Goal: Transaction & Acquisition: Purchase product/service

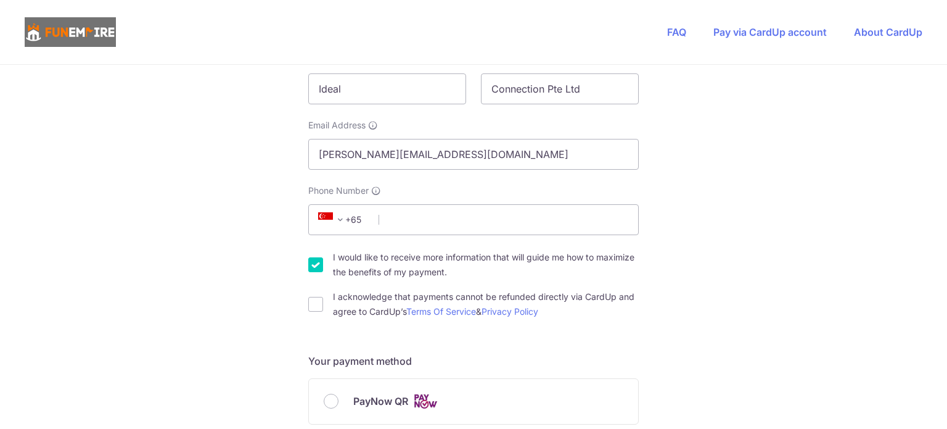
click at [315, 268] on input "I would like to receive more information that will guide me how to maximize the…" at bounding box center [315, 264] width 15 height 15
checkbox input "false"
click at [313, 308] on input "I acknowledge that payments cannot be refunded directly via CardUp and agree to…" at bounding box center [315, 304] width 15 height 15
checkbox input "true"
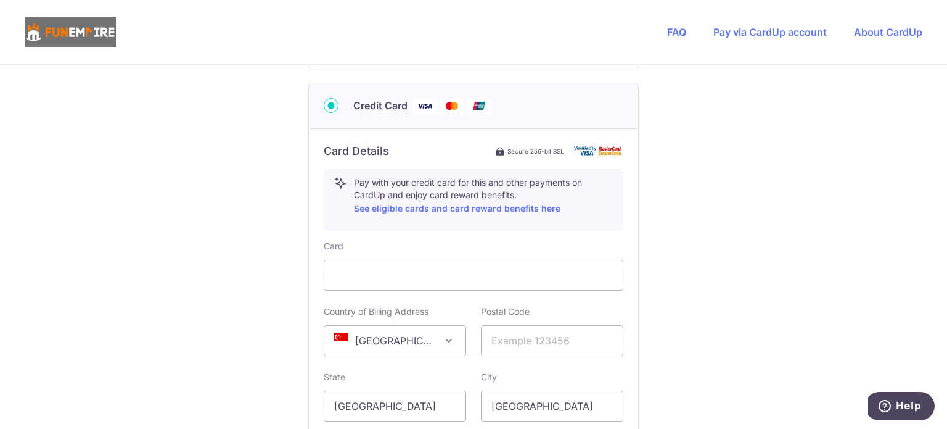
scroll to position [617, 0]
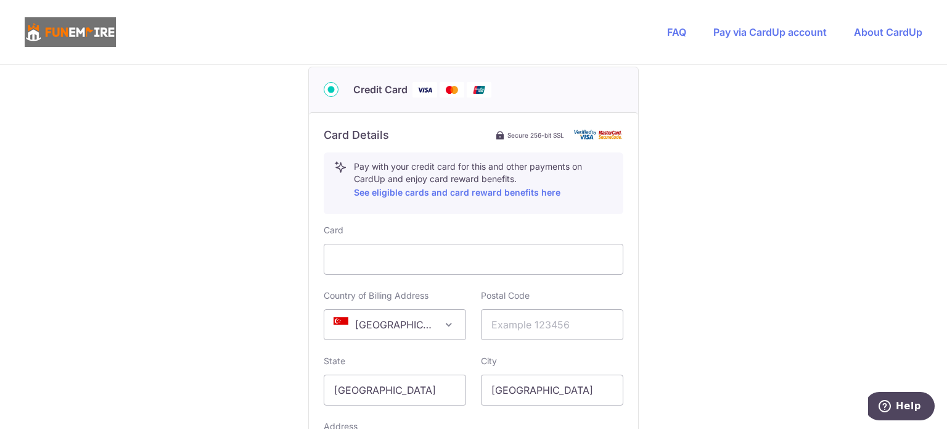
click at [805, 204] on div "You are paying The Fun Empire Pte Ltd The Fun Empire Pte Ltd uses CardUp to acc…" at bounding box center [473, 49] width 947 height 1203
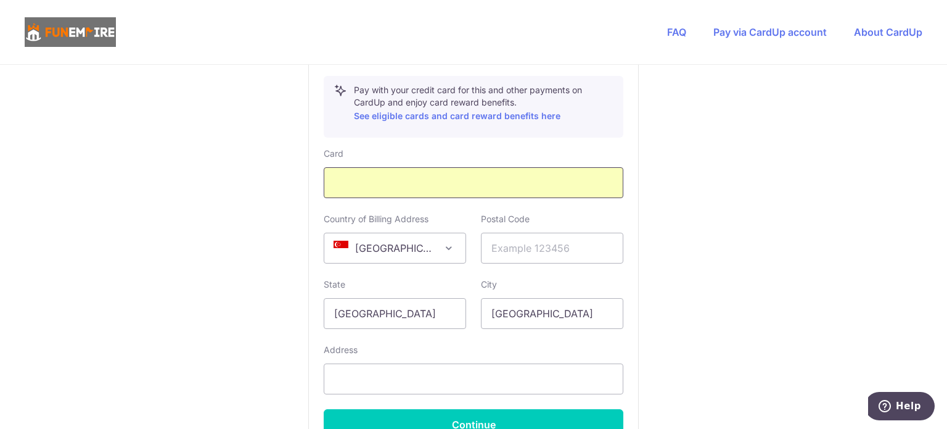
scroll to position [740, 0]
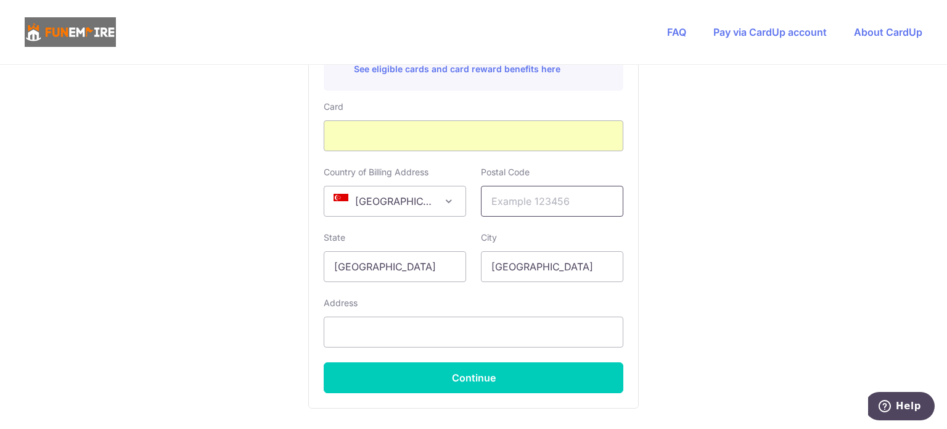
click at [535, 199] on input "text" at bounding box center [552, 201] width 142 height 31
type input "059413"
type input "82289343"
type input "[STREET_ADDRESS]"
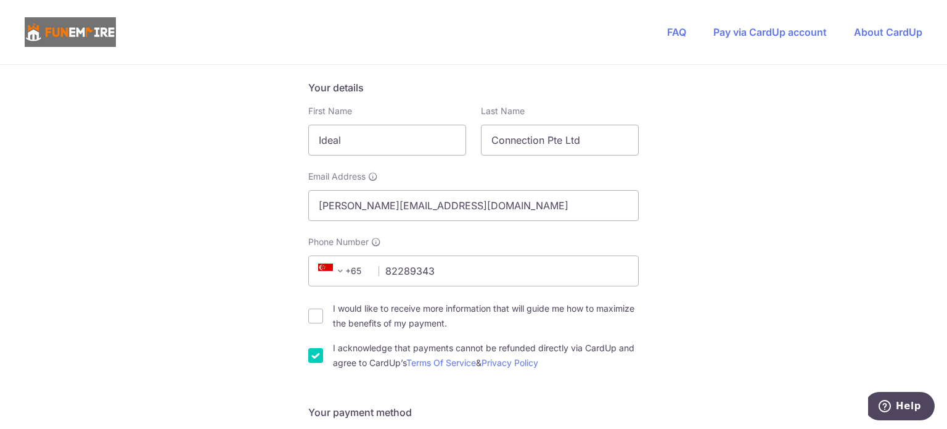
scroll to position [185, 0]
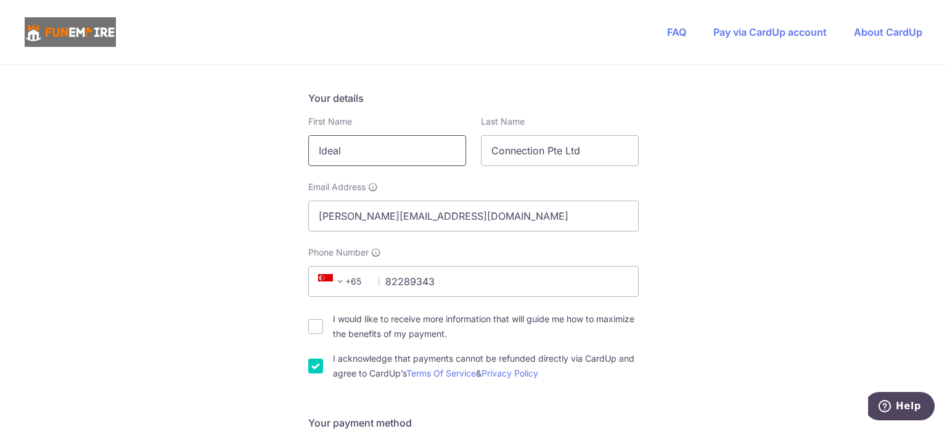
drag, startPoint x: 362, startPoint y: 149, endPoint x: 218, endPoint y: 136, distance: 144.8
click at [610, 155] on input "Connection Pte Ltd" at bounding box center [560, 150] width 158 height 31
type input "Connection"
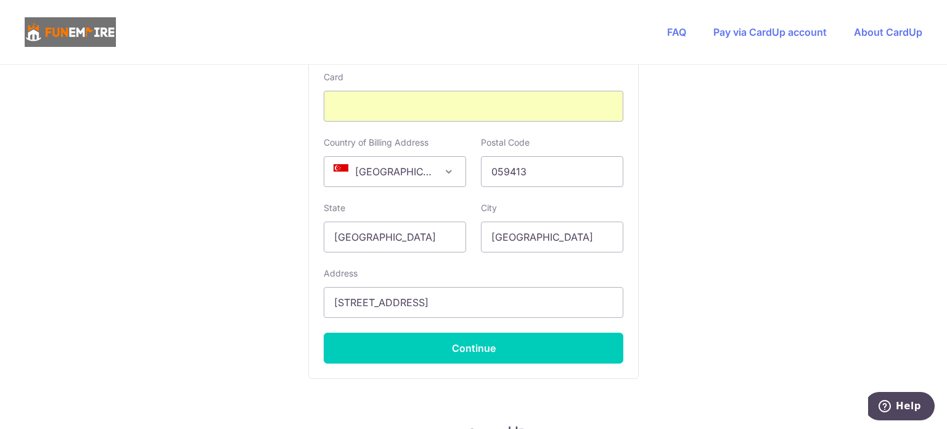
scroll to position [837, 0]
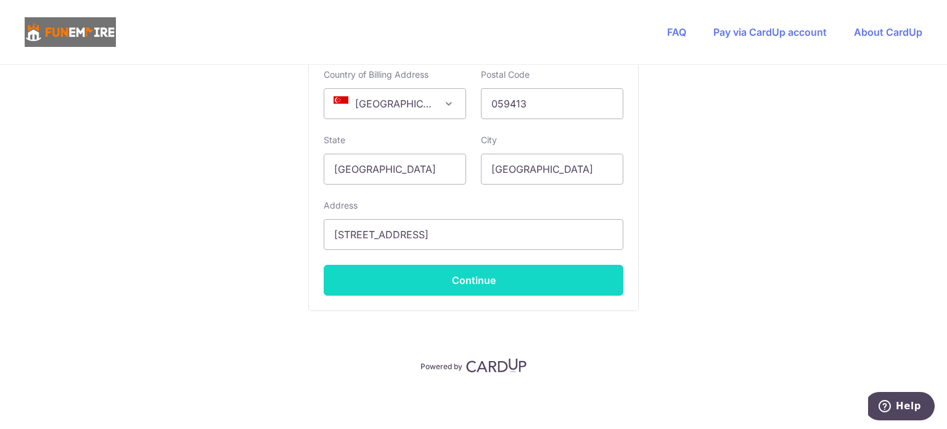
click at [522, 280] on button "Continue" at bounding box center [474, 280] width 300 height 31
type input "**** 7449"
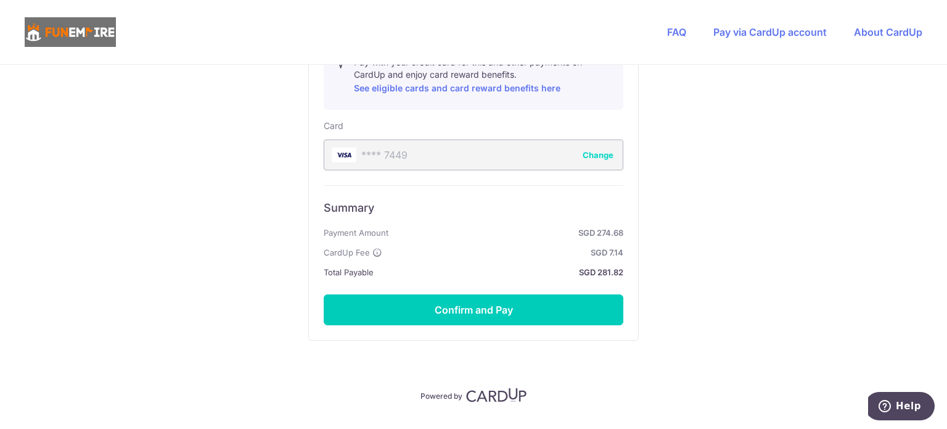
scroll to position [750, 0]
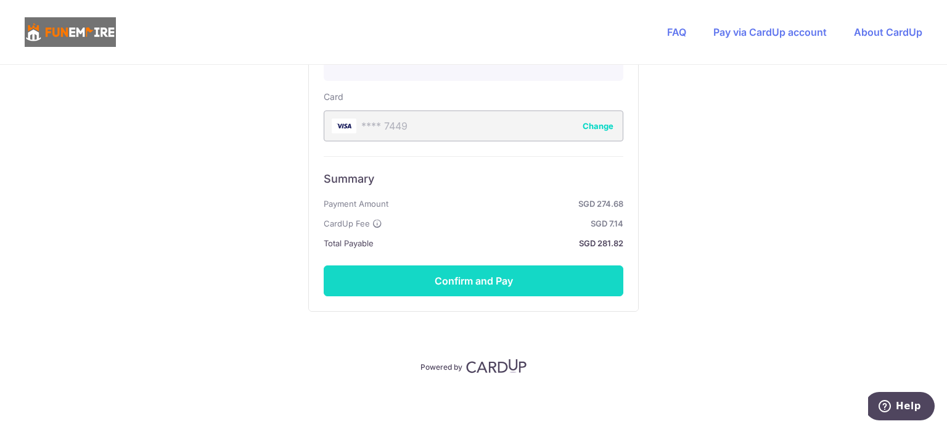
click at [506, 278] on button "Confirm and Pay" at bounding box center [474, 280] width 300 height 31
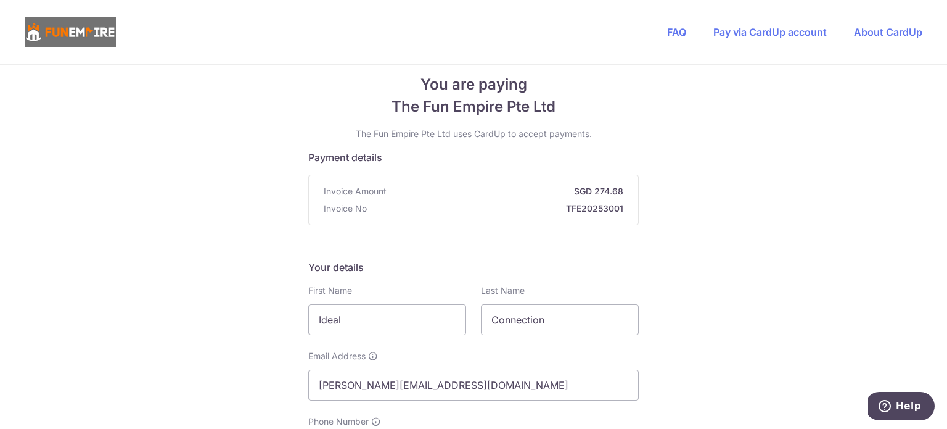
scroll to position [0, 0]
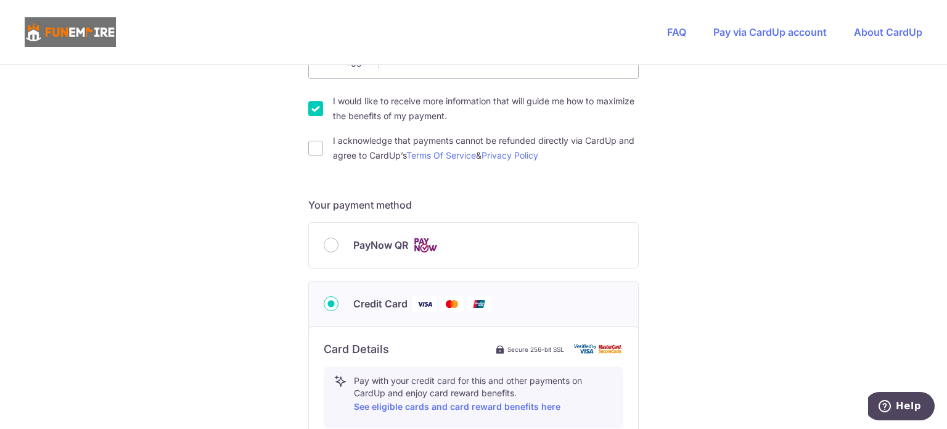
scroll to position [432, 0]
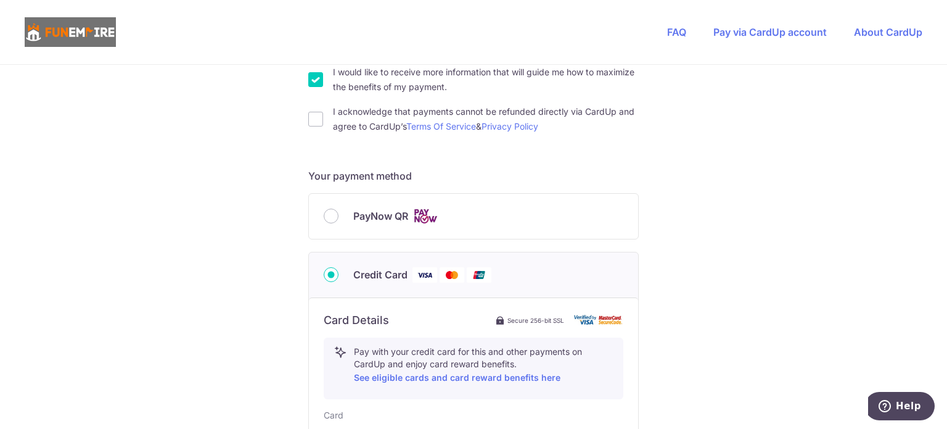
click at [316, 75] on input "I would like to receive more information that will guide me how to maximize the…" at bounding box center [315, 79] width 15 height 15
checkbox input "false"
click at [316, 129] on div "I acknowledge that payments cannot be refunded directly via CardUp and agree to…" at bounding box center [473, 119] width 330 height 30
click at [308, 115] on input "I acknowledge that payments cannot be refunded directly via CardUp and agree to…" at bounding box center [315, 119] width 15 height 15
checkbox input "true"
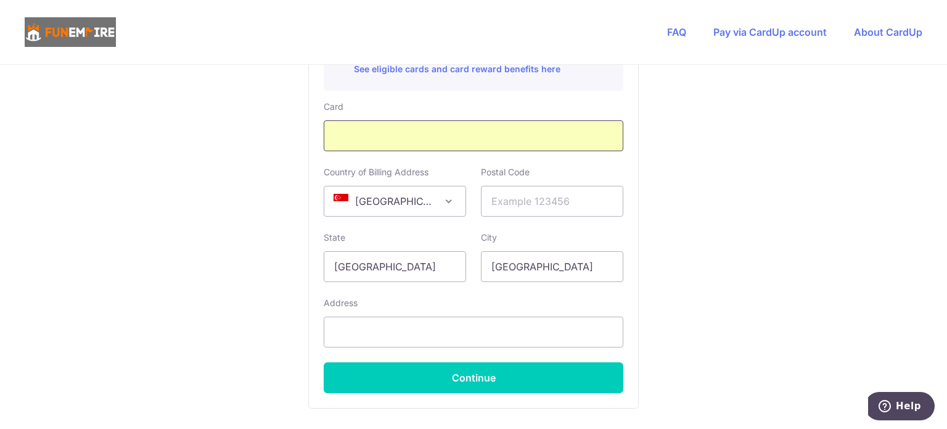
scroll to position [737, 0]
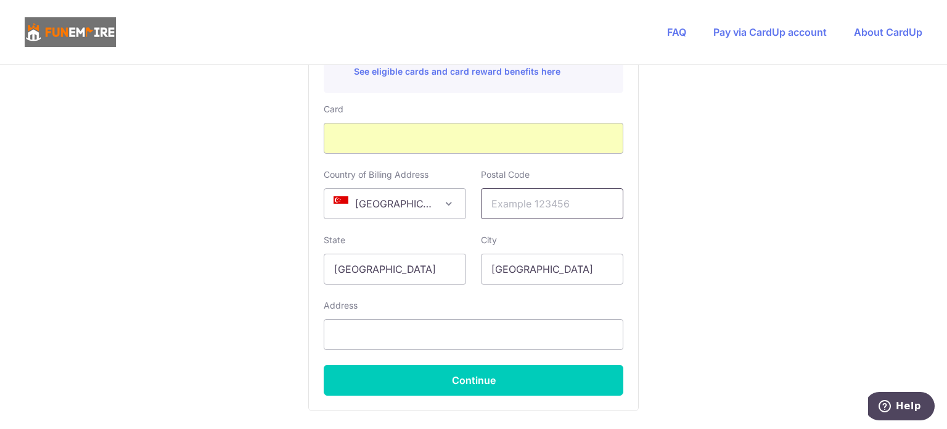
click at [527, 195] on input "text" at bounding box center [552, 203] width 142 height 31
type input "059413"
type input "82289343"
type input "[STREET_ADDRESS]"
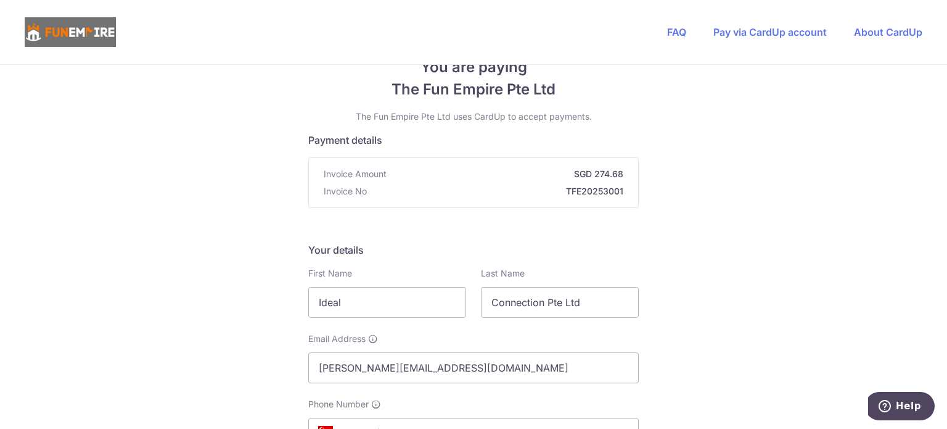
scroll to position [0, 0]
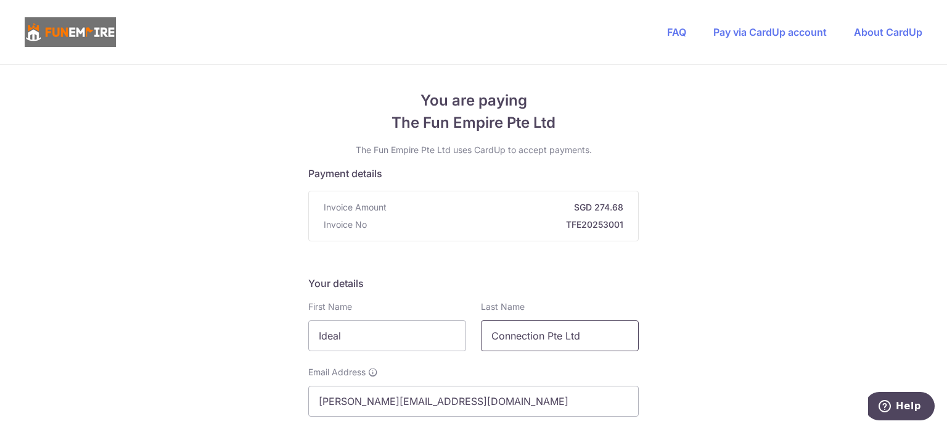
click at [573, 335] on input "Connection Pte Ltd" at bounding box center [560, 335] width 158 height 31
drag, startPoint x: 586, startPoint y: 332, endPoint x: 540, endPoint y: 338, distance: 46.6
click at [540, 338] on input "Connection Pte Ltd" at bounding box center [560, 335] width 158 height 31
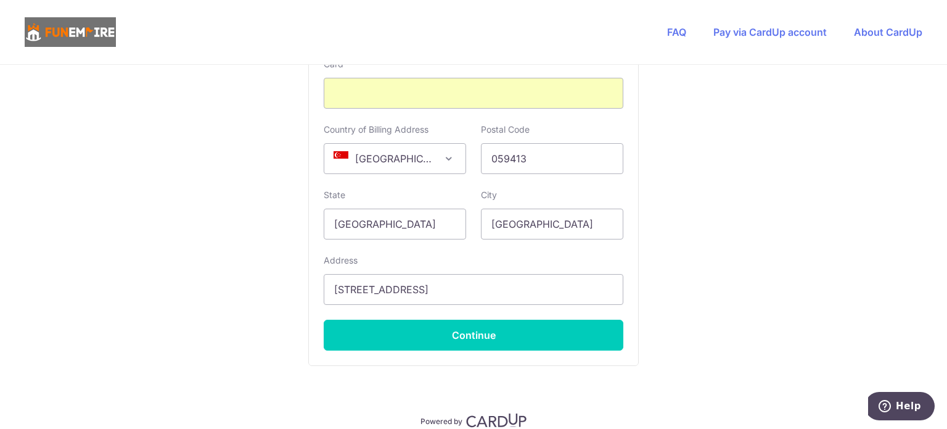
scroll to position [802, 0]
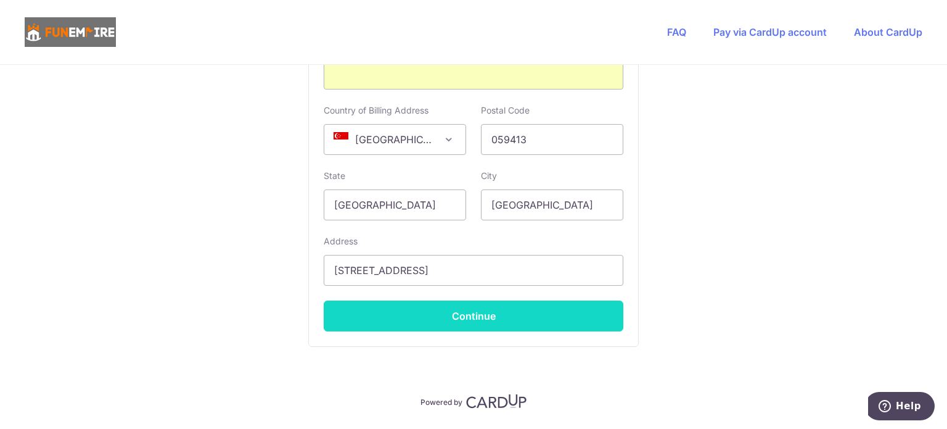
type input "Connection"
click at [550, 305] on button "Continue" at bounding box center [474, 315] width 300 height 31
type input "**** 7449"
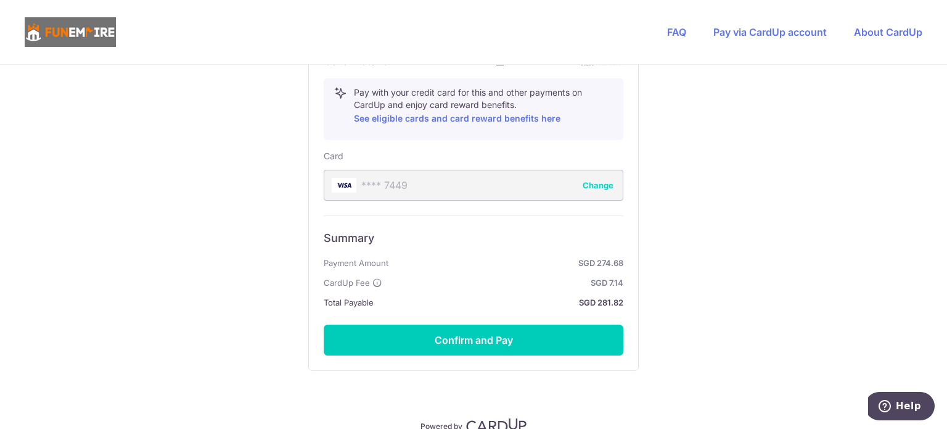
scroll to position [750, 0]
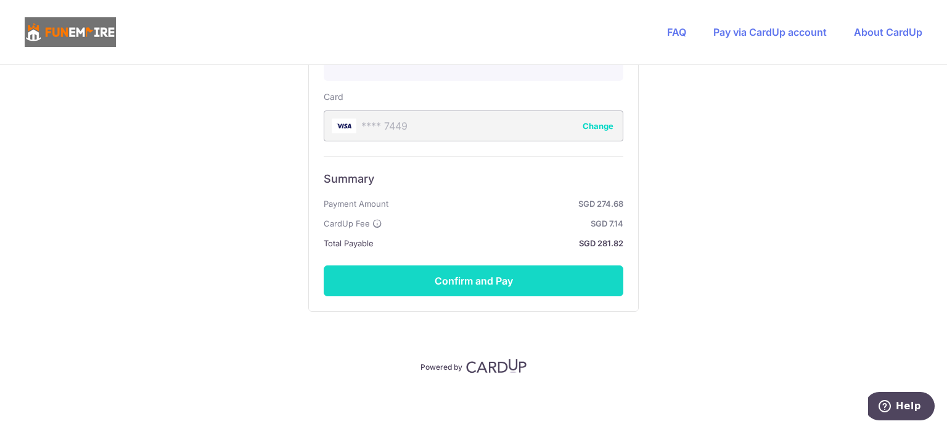
click at [516, 283] on button "Confirm and Pay" at bounding box center [474, 280] width 300 height 31
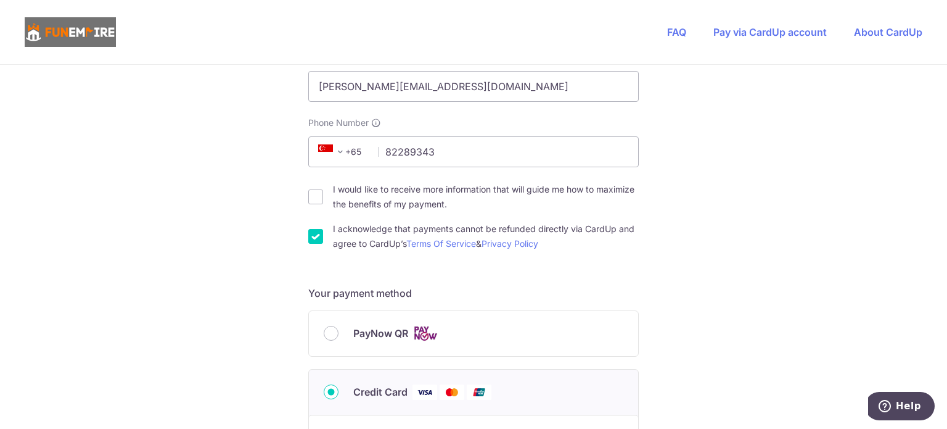
scroll to position [311, 0]
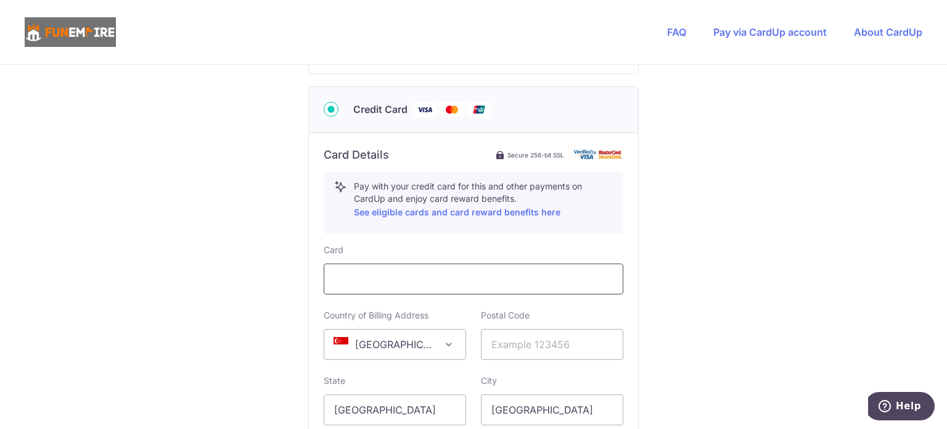
scroll to position [617, 0]
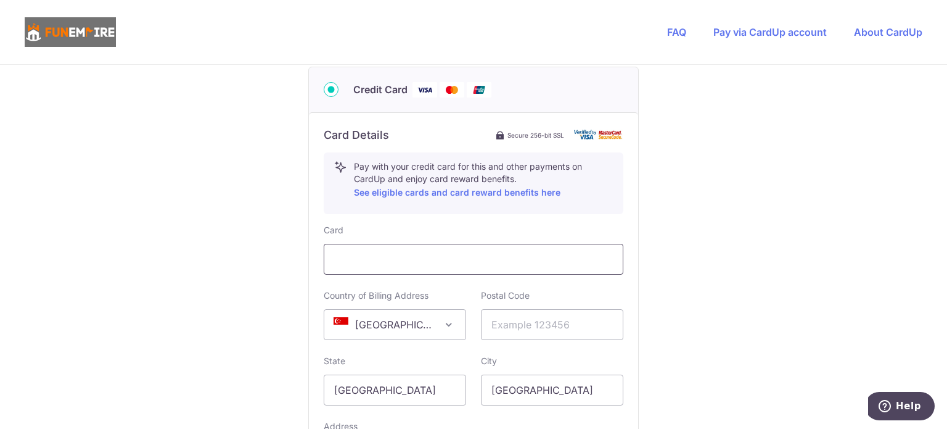
click at [465, 246] on div at bounding box center [474, 259] width 300 height 31
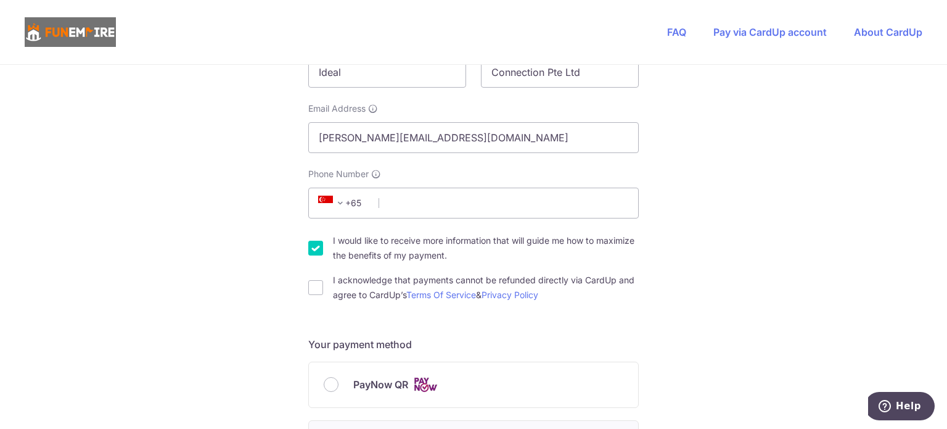
scroll to position [247, 0]
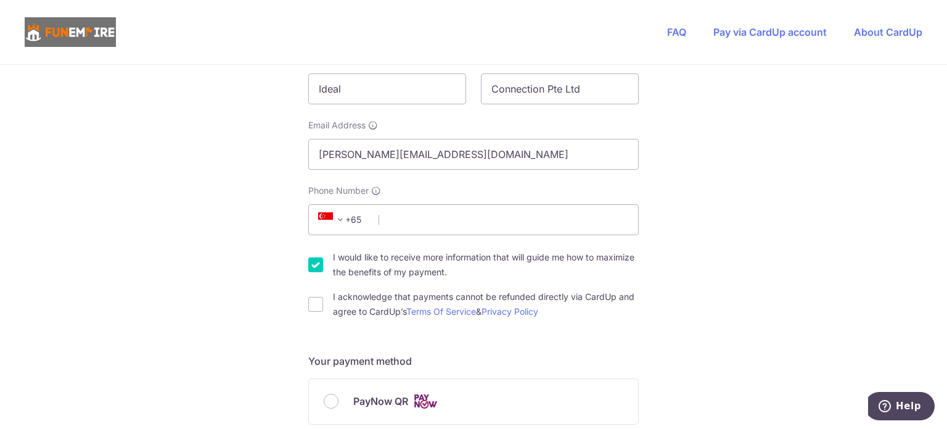
click at [314, 266] on input "I would like to receive more information that will guide me how to maximize the…" at bounding box center [315, 264] width 15 height 15
checkbox input "false"
click at [313, 308] on input "I acknowledge that payments cannot be refunded directly via CardUp and agree to…" at bounding box center [315, 304] width 15 height 15
checkbox input "true"
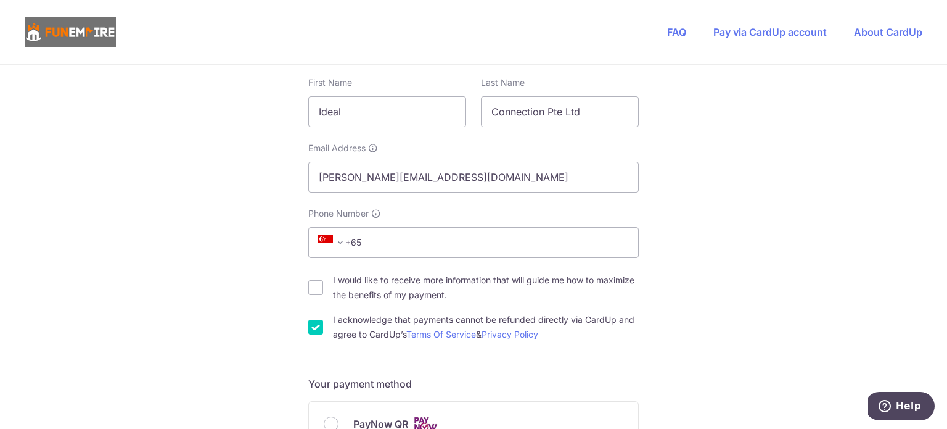
scroll to position [123, 0]
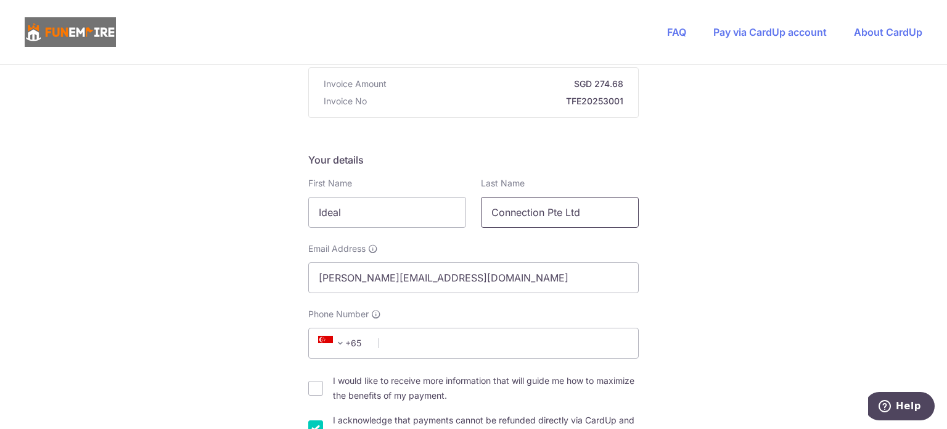
click at [575, 214] on input "Connection Pte Ltd" at bounding box center [560, 212] width 158 height 31
drag, startPoint x: 580, startPoint y: 210, endPoint x: 547, endPoint y: 218, distance: 33.5
click at [547, 218] on input "Connection Pte Ltd" at bounding box center [560, 212] width 158 height 31
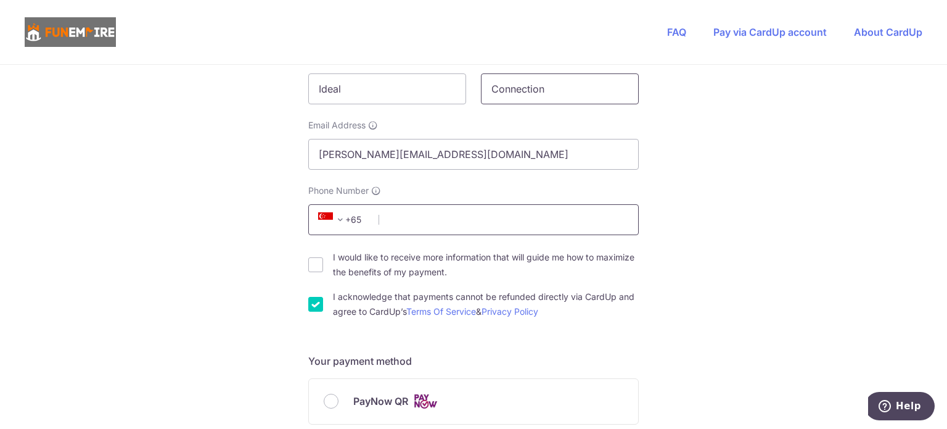
type input "Connection"
click at [476, 229] on input "Phone Number" at bounding box center [473, 219] width 330 height 31
type input "82289343"
type input "059413"
type input "[STREET_ADDRESS]"
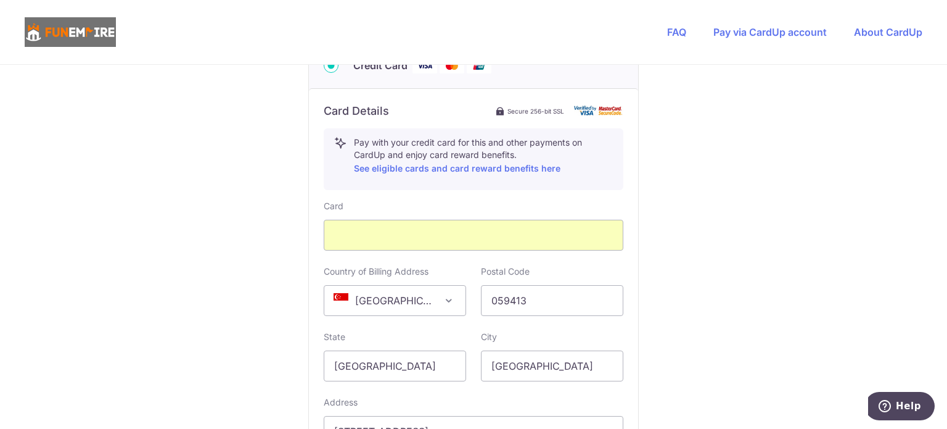
scroll to position [740, 0]
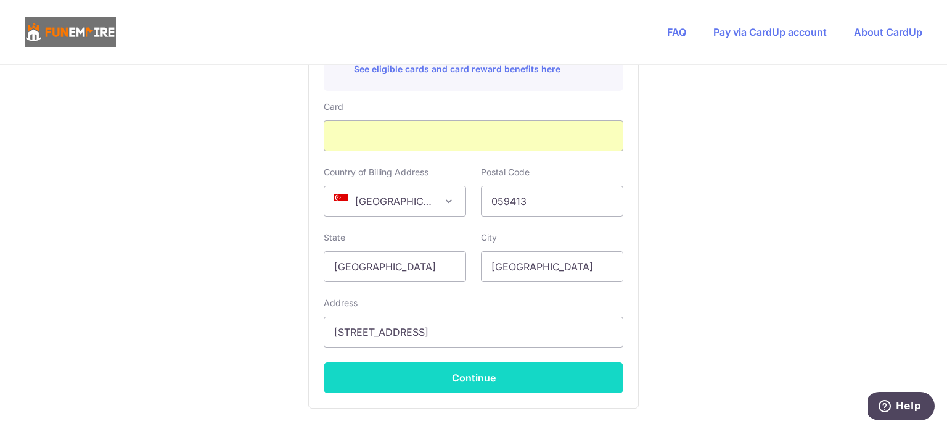
click at [565, 377] on button "Continue" at bounding box center [474, 377] width 300 height 31
type input "**** 7449"
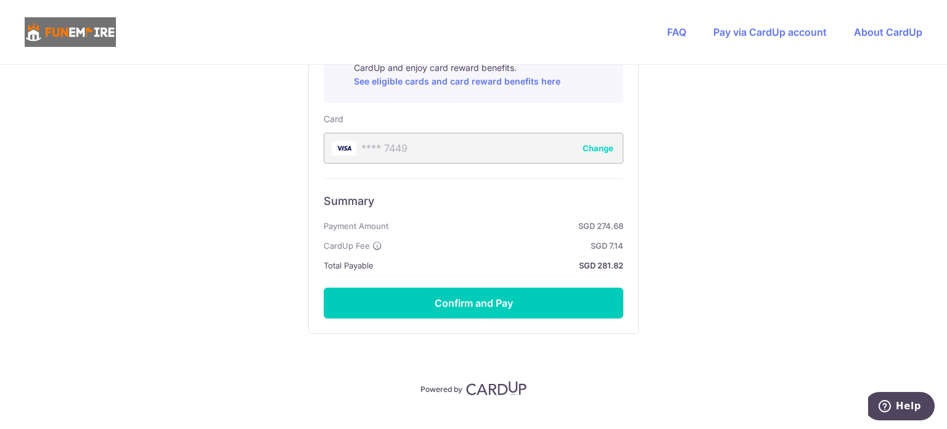
scroll to position [729, 0]
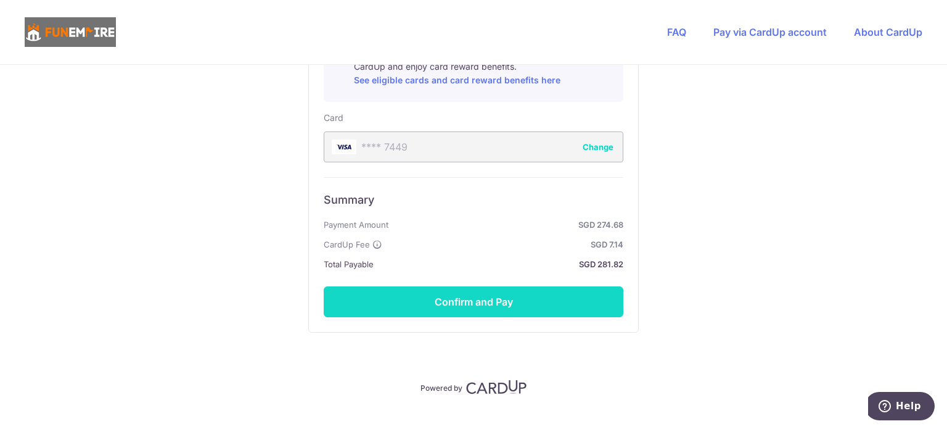
click at [577, 300] on button "Confirm and Pay" at bounding box center [474, 301] width 300 height 31
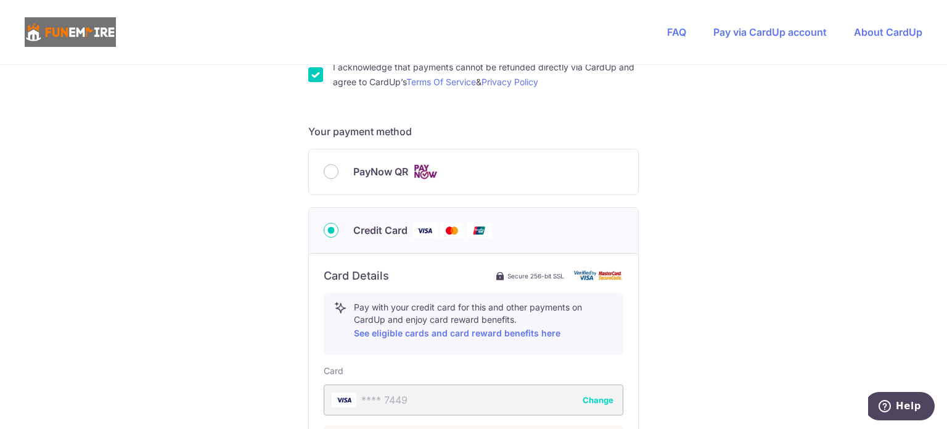
scroll to position [482, 0]
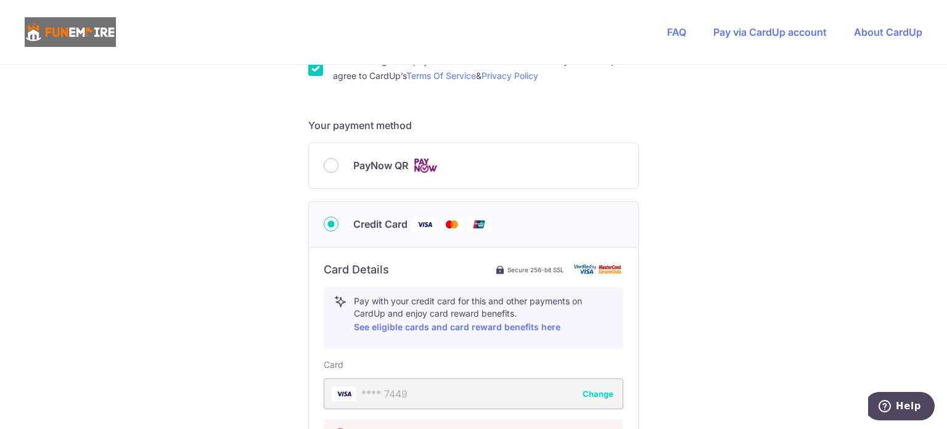
click at [385, 155] on div "PayNow QR" at bounding box center [473, 165] width 329 height 45
click at [391, 175] on div "PayNow QR" at bounding box center [473, 165] width 329 height 45
click at [392, 168] on span "PayNow QR" at bounding box center [380, 165] width 55 height 15
click at [338, 168] on input "PayNow QR" at bounding box center [331, 165] width 15 height 15
radio input "true"
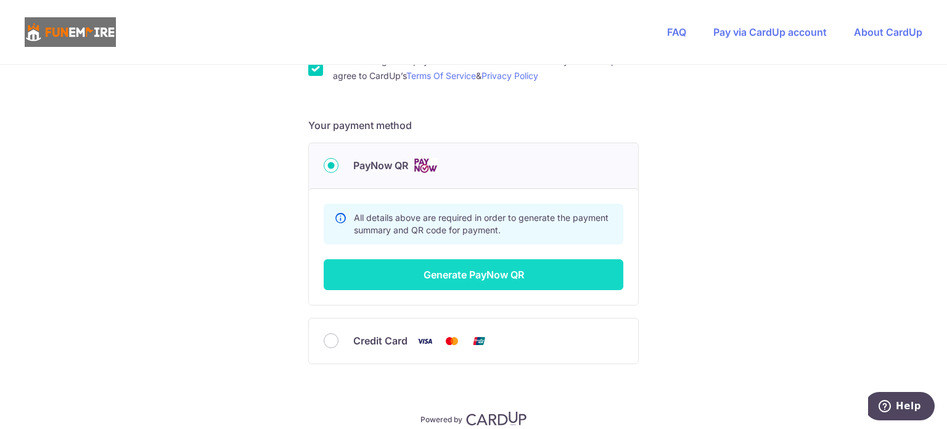
click at [568, 273] on button "Generate PayNow QR" at bounding box center [474, 274] width 300 height 31
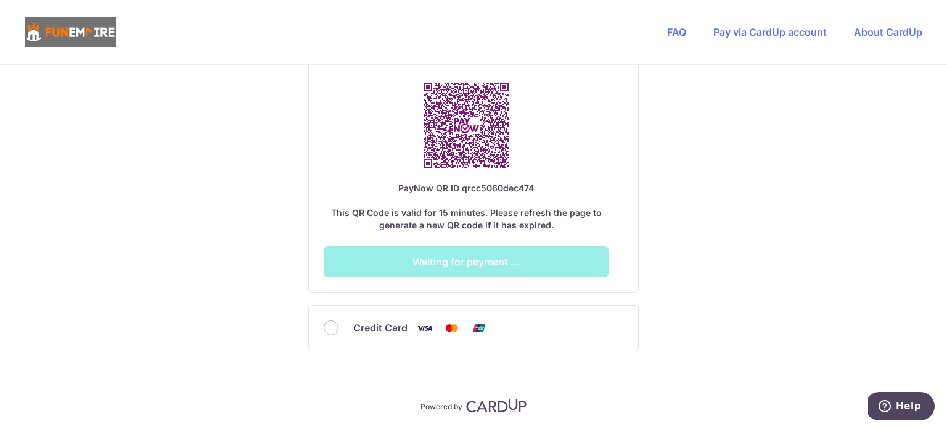
scroll to position [790, 0]
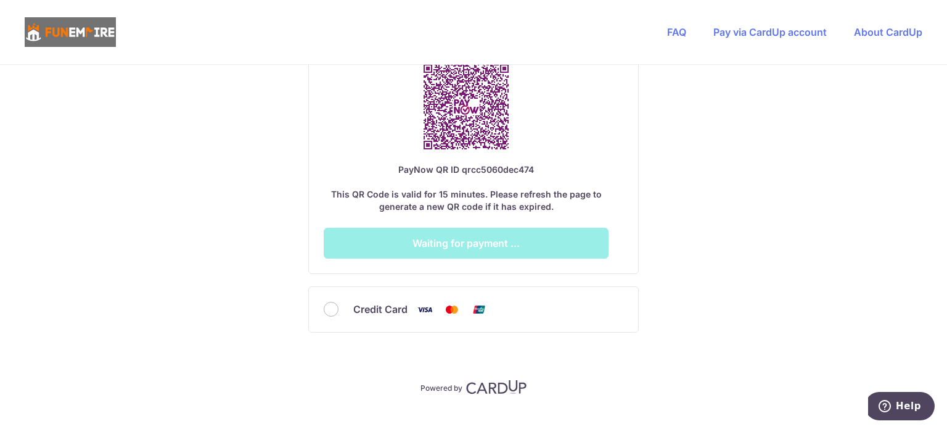
click at [418, 306] on img at bounding box center [424, 308] width 25 height 15
click at [338, 306] on input "Credit Card" at bounding box center [331, 308] width 15 height 15
radio input "true"
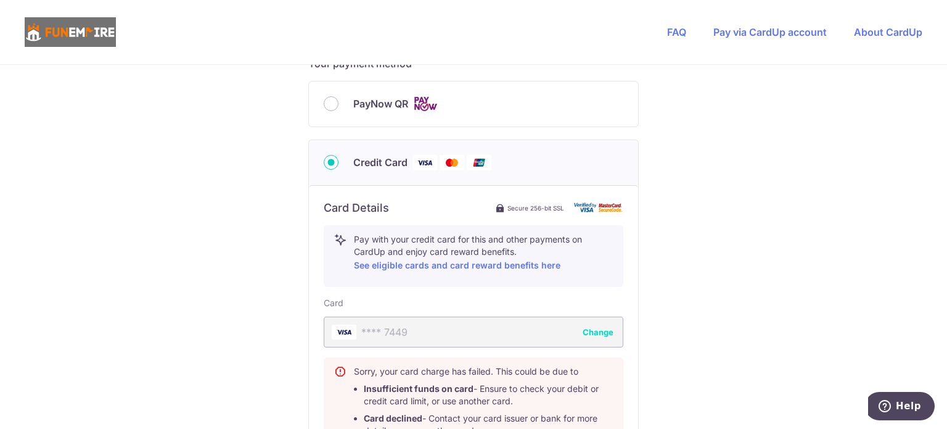
click at [438, 110] on label "PayNow QR" at bounding box center [488, 103] width 270 height 15
click at [338, 110] on input "PayNow QR" at bounding box center [331, 103] width 15 height 15
radio input "true"
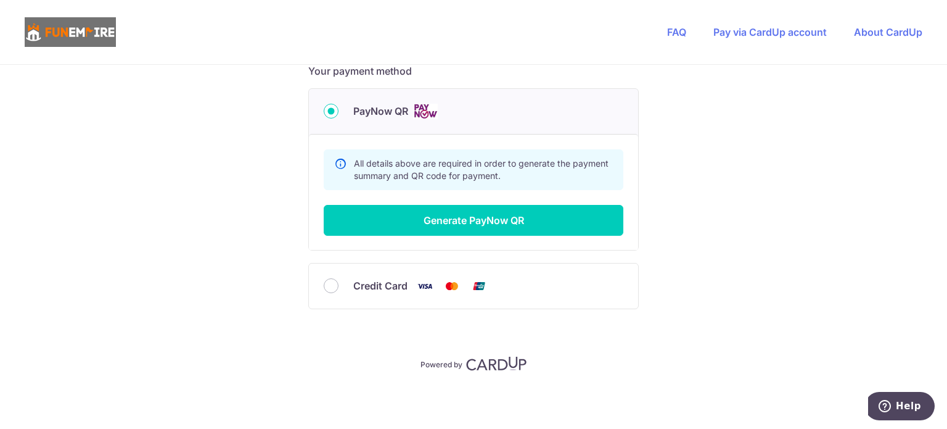
scroll to position [535, 0]
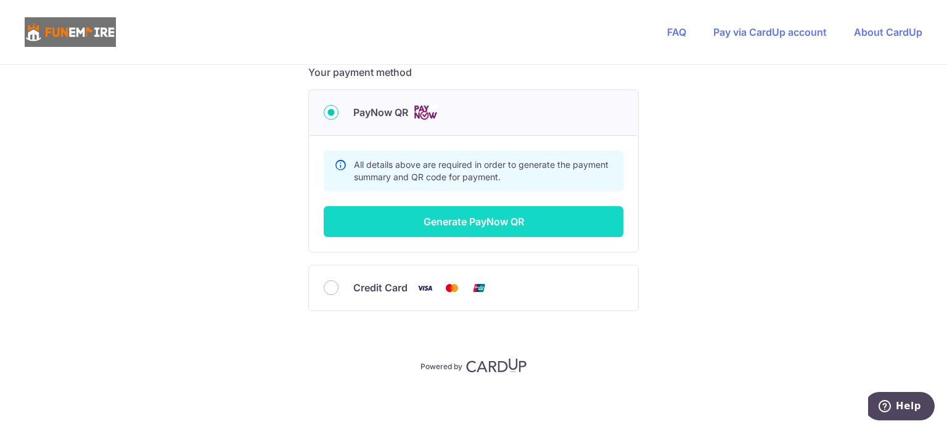
click at [523, 228] on button "Generate PayNow QR" at bounding box center [474, 221] width 300 height 31
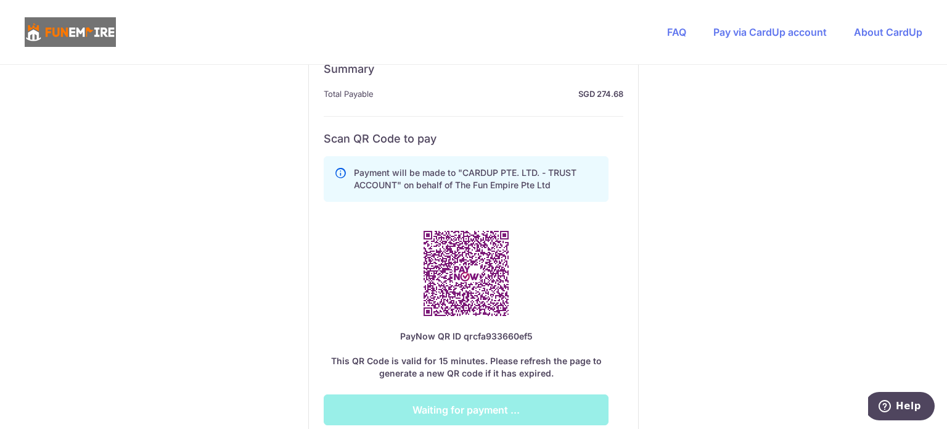
scroll to position [658, 0]
